Goal: Transaction & Acquisition: Purchase product/service

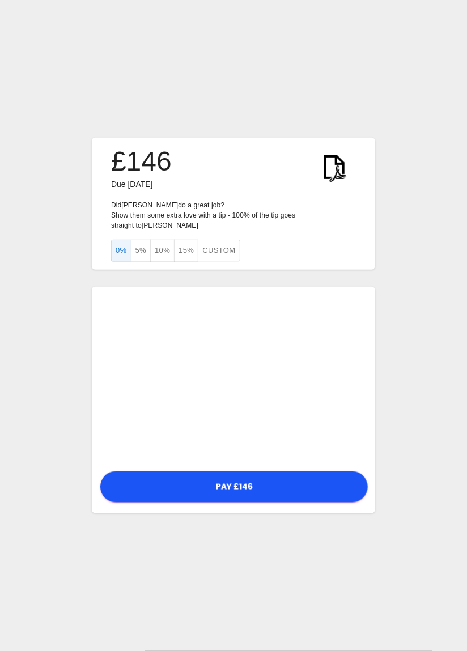
click at [140, 262] on button "5%" at bounding box center [141, 251] width 20 height 22
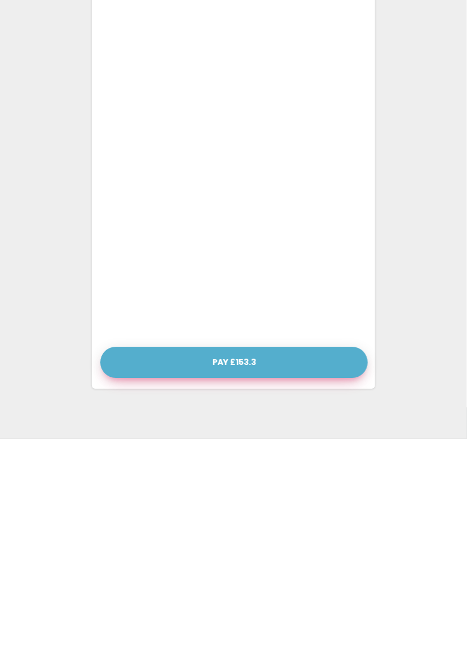
click at [235, 590] on button "Pay £153.3" at bounding box center [233, 574] width 267 height 31
